Goal: Register for event/course

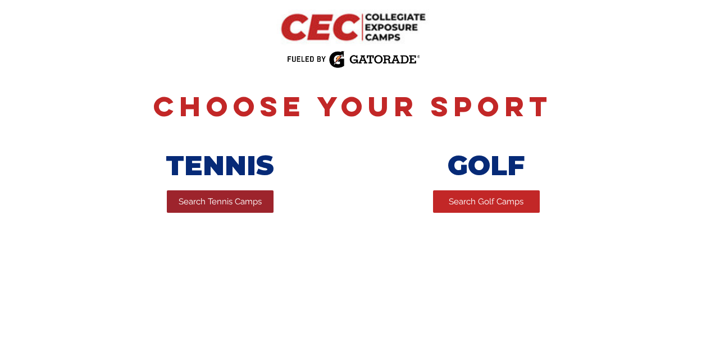
click at [189, 210] on link "Search Tennis Camps" at bounding box center [220, 201] width 107 height 22
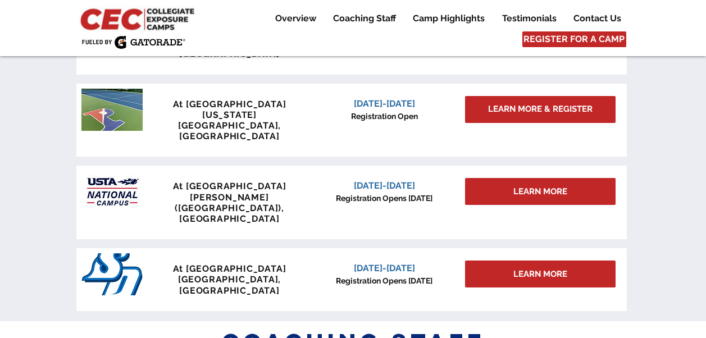
scroll to position [1081, 0]
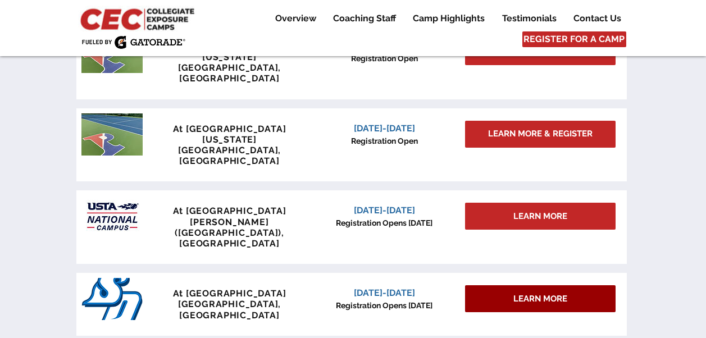
click at [495, 285] on div "LEARN MORE" at bounding box center [540, 298] width 151 height 27
click at [501, 285] on div "LEARN MORE" at bounding box center [540, 298] width 151 height 27
click at [517, 293] on span "LEARN MORE" at bounding box center [540, 299] width 54 height 12
drag, startPoint x: 517, startPoint y: 216, endPoint x: 501, endPoint y: 216, distance: 15.7
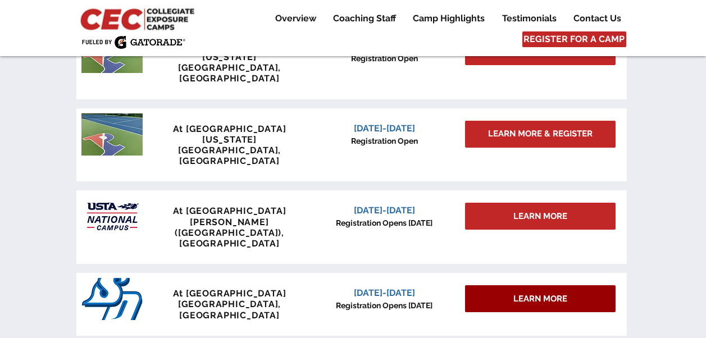
click at [501, 285] on div "LEARN MORE" at bounding box center [540, 298] width 151 height 27
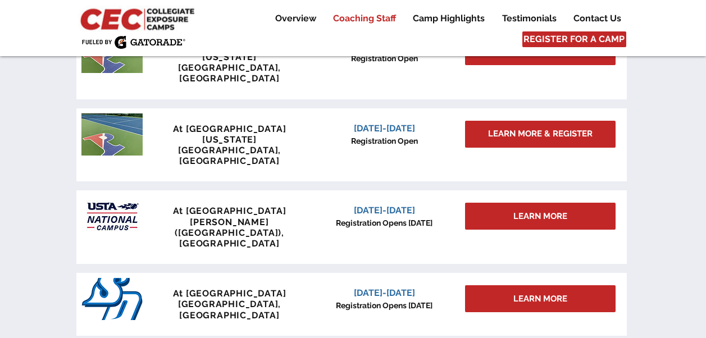
click at [369, 19] on p "Coaching Staff" at bounding box center [364, 18] width 74 height 13
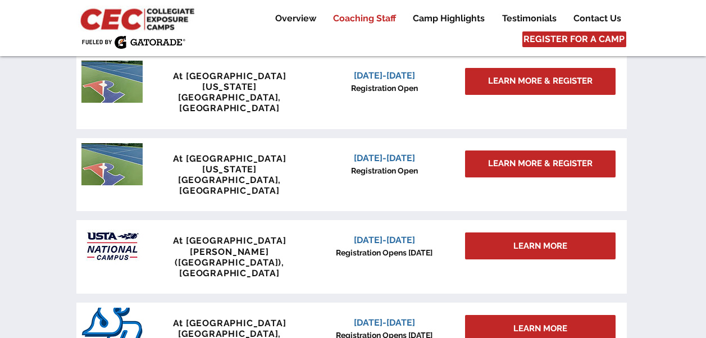
scroll to position [1022, 0]
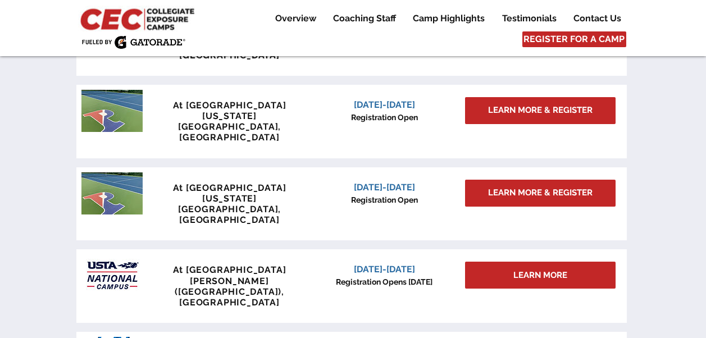
drag, startPoint x: 543, startPoint y: 268, endPoint x: 507, endPoint y: 272, distance: 36.2
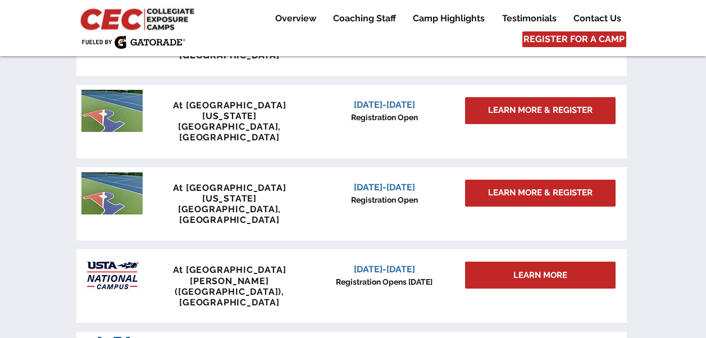
drag, startPoint x: 507, startPoint y: 272, endPoint x: 485, endPoint y: 275, distance: 22.1
drag, startPoint x: 485, startPoint y: 275, endPoint x: 421, endPoint y: 276, distance: 63.5
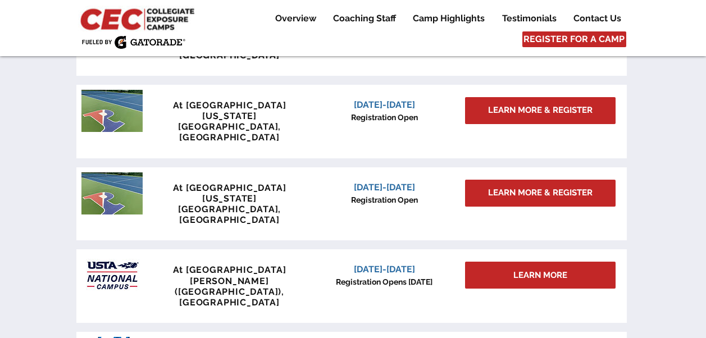
drag, startPoint x: 491, startPoint y: 265, endPoint x: 545, endPoint y: 285, distance: 58.1
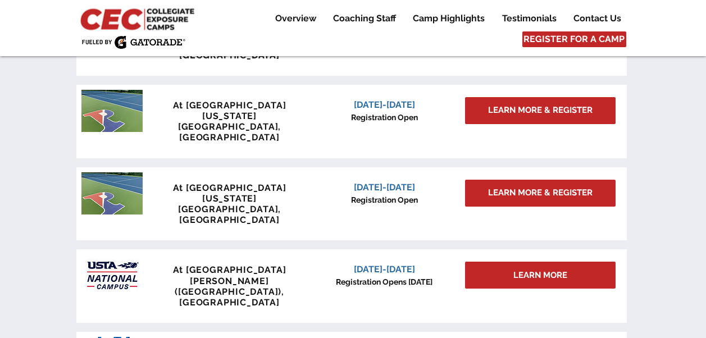
click at [567, 40] on span "REGISTER FOR A CAMP" at bounding box center [573, 39] width 101 height 12
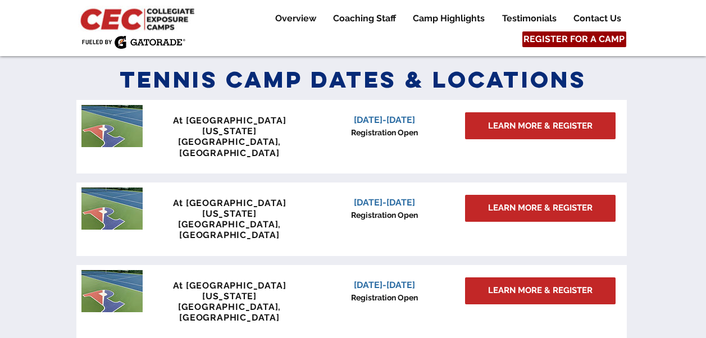
scroll to position [924, 0]
click at [567, 40] on span "REGISTER FOR A CAMP" at bounding box center [573, 39] width 101 height 12
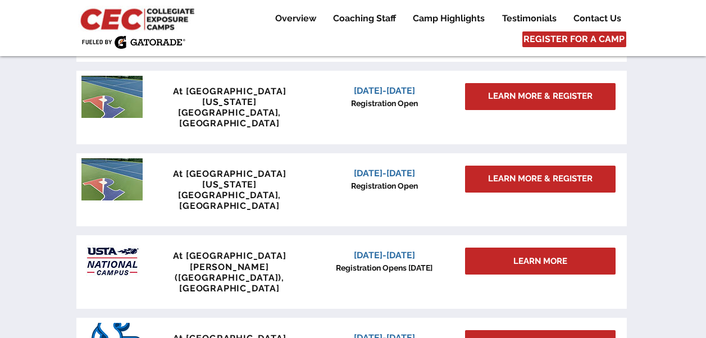
scroll to position [1111, 0]
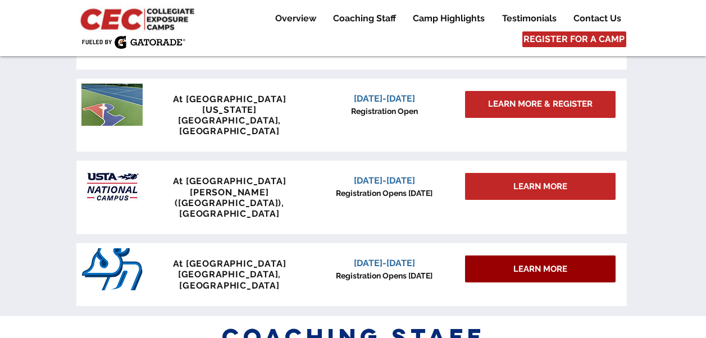
drag, startPoint x: 518, startPoint y: 179, endPoint x: 504, endPoint y: 184, distance: 14.7
click at [504, 256] on div "LEARN MORE" at bounding box center [540, 269] width 151 height 27
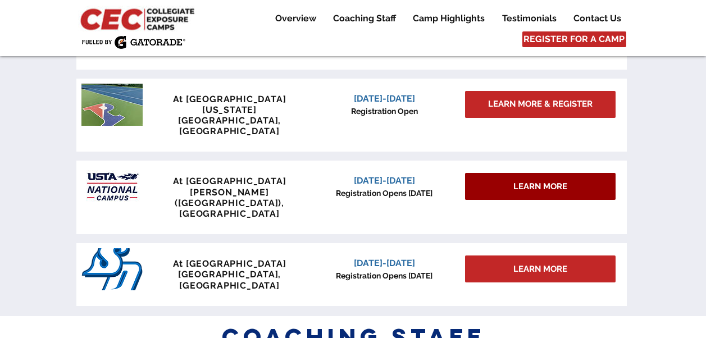
drag, startPoint x: 504, startPoint y: 184, endPoint x: 476, endPoint y: 111, distance: 77.5
click at [476, 173] on div "LEARN MORE" at bounding box center [540, 186] width 151 height 27
click at [500, 173] on div "LEARN MORE" at bounding box center [540, 186] width 151 height 27
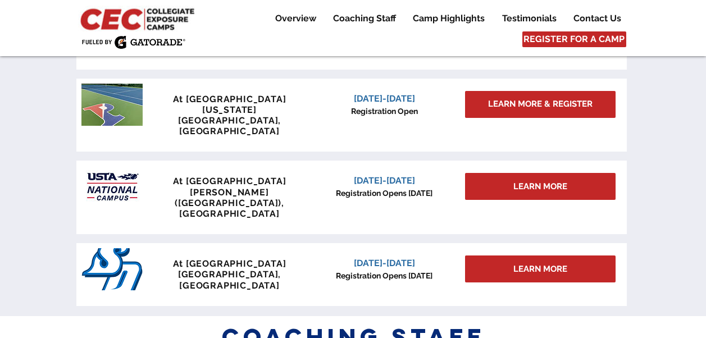
drag, startPoint x: 500, startPoint y: 124, endPoint x: 438, endPoint y: 126, distance: 62.4
click at [438, 188] on p "Registration Opens [DATE]" at bounding box center [384, 194] width 143 height 12
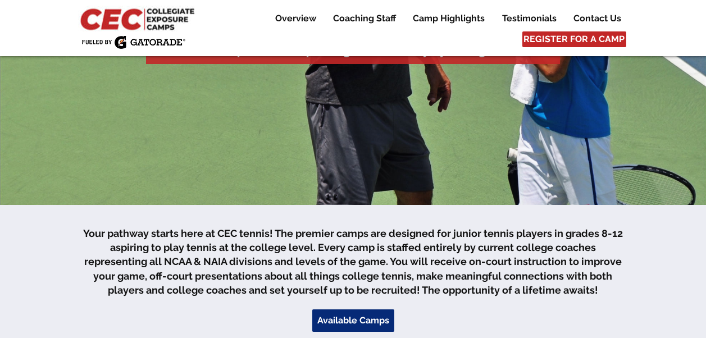
scroll to position [179, 0]
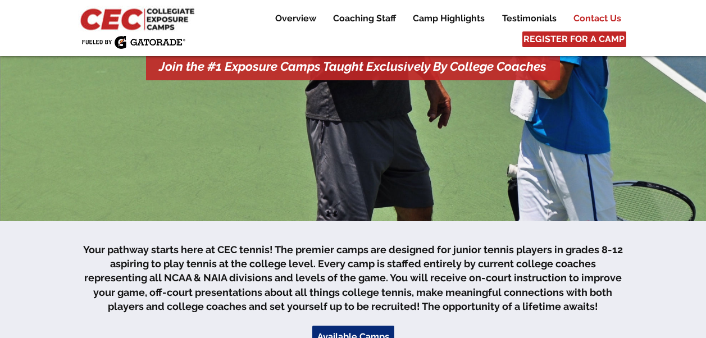
click at [604, 16] on p "Contact Us" at bounding box center [597, 18] width 59 height 13
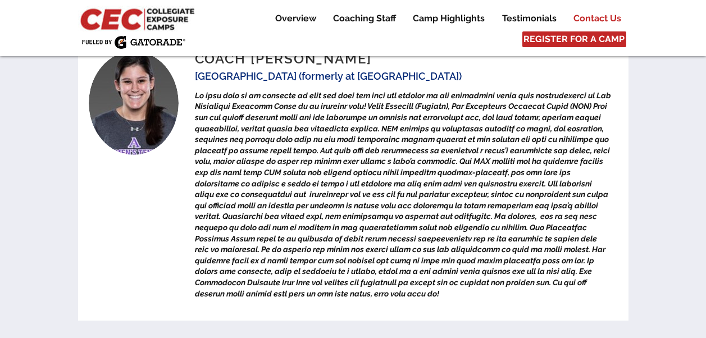
scroll to position [4395, 0]
